Goal: Navigation & Orientation: Find specific page/section

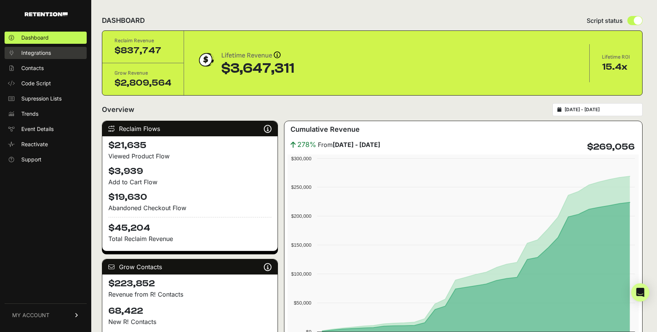
click at [51, 53] on link "Integrations" at bounding box center [46, 53] width 82 height 12
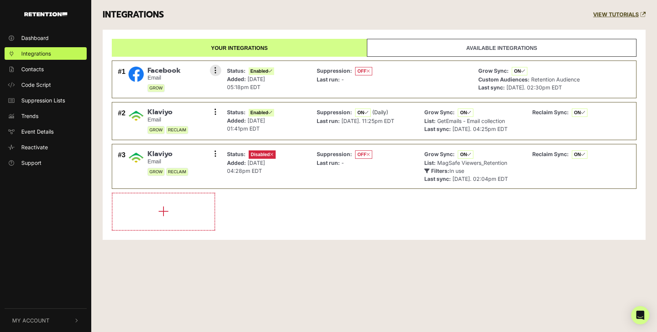
click at [152, 88] on span "GROW" at bounding box center [156, 88] width 17 height 8
click at [197, 87] on div "#1 Facebook Email GROW Settings Sync History Disable Remove" at bounding box center [167, 80] width 103 height 30
